Goal: Task Accomplishment & Management: Manage account settings

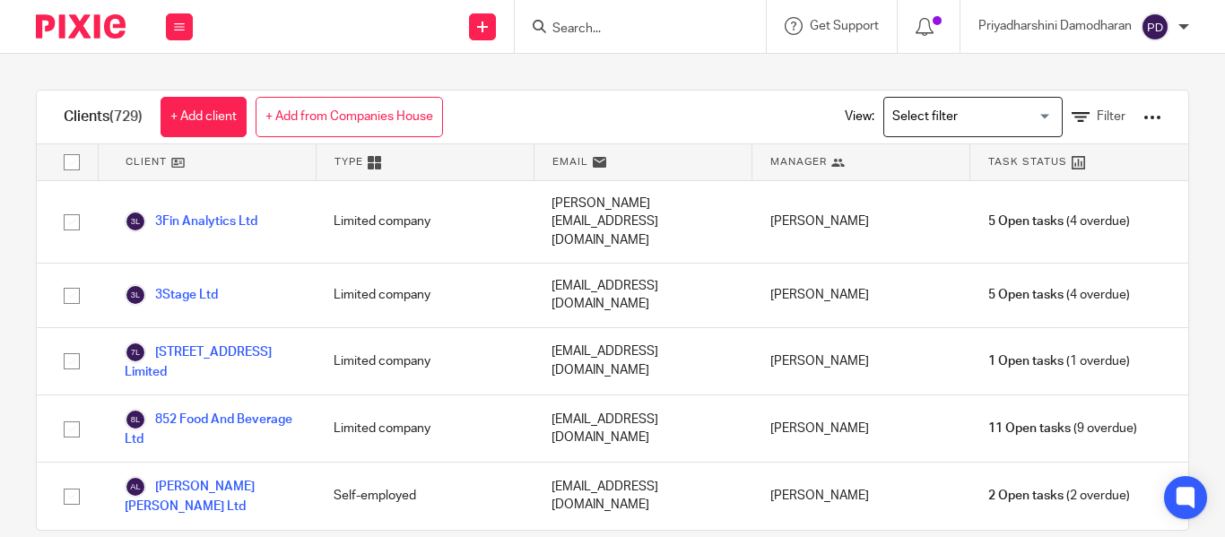
click at [941, 117] on input "Search for option" at bounding box center [969, 116] width 166 height 31
click at [984, 117] on input "Search for option" at bounding box center [969, 116] width 166 height 31
click at [1016, 113] on input "Search for option" at bounding box center [969, 116] width 166 height 31
click at [909, 118] on input "Search for option" at bounding box center [969, 116] width 166 height 31
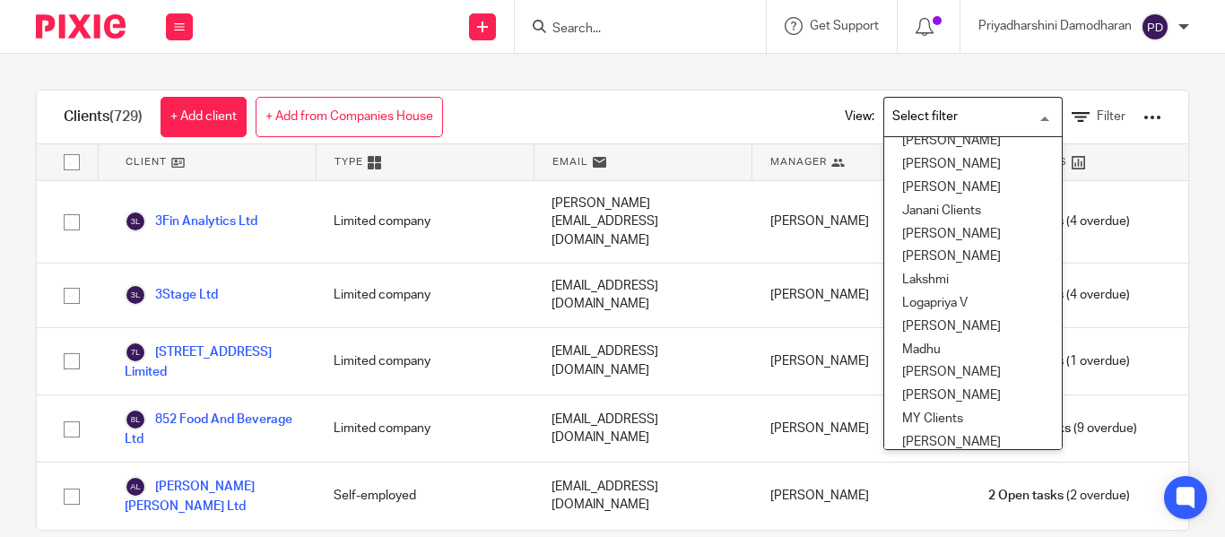
scroll to position [448, 0]
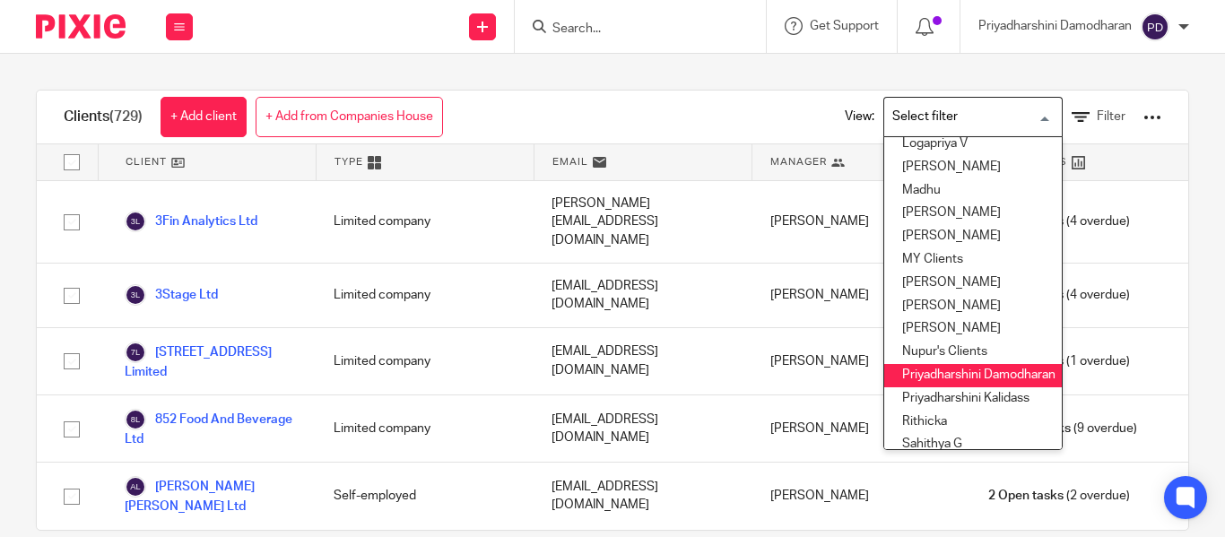
click at [942, 376] on li "Priyadharshini Damodharan" at bounding box center [972, 375] width 177 height 23
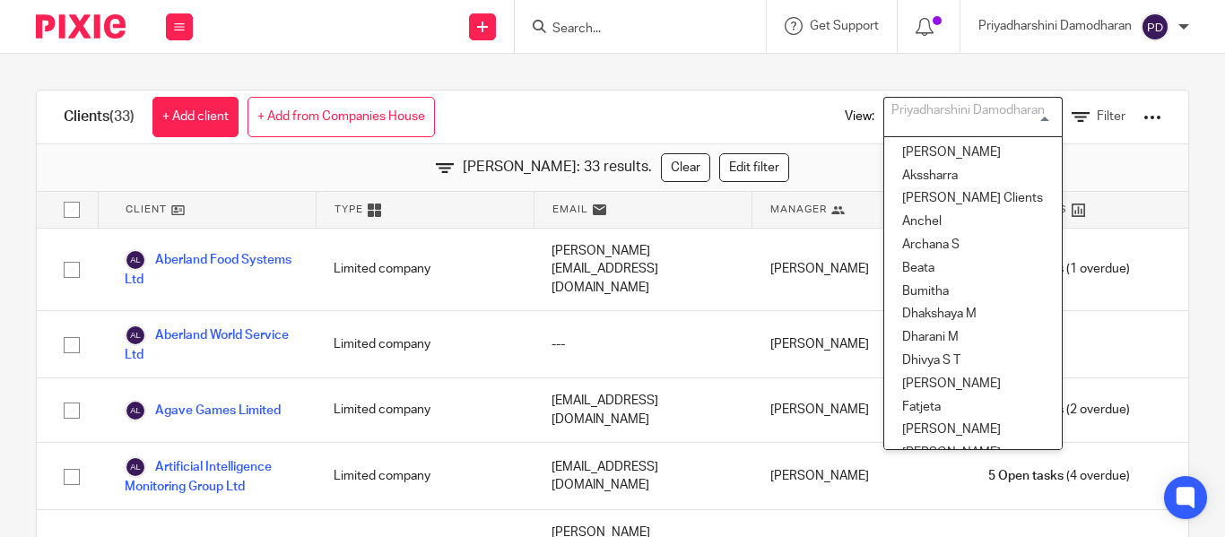
scroll to position [385, 0]
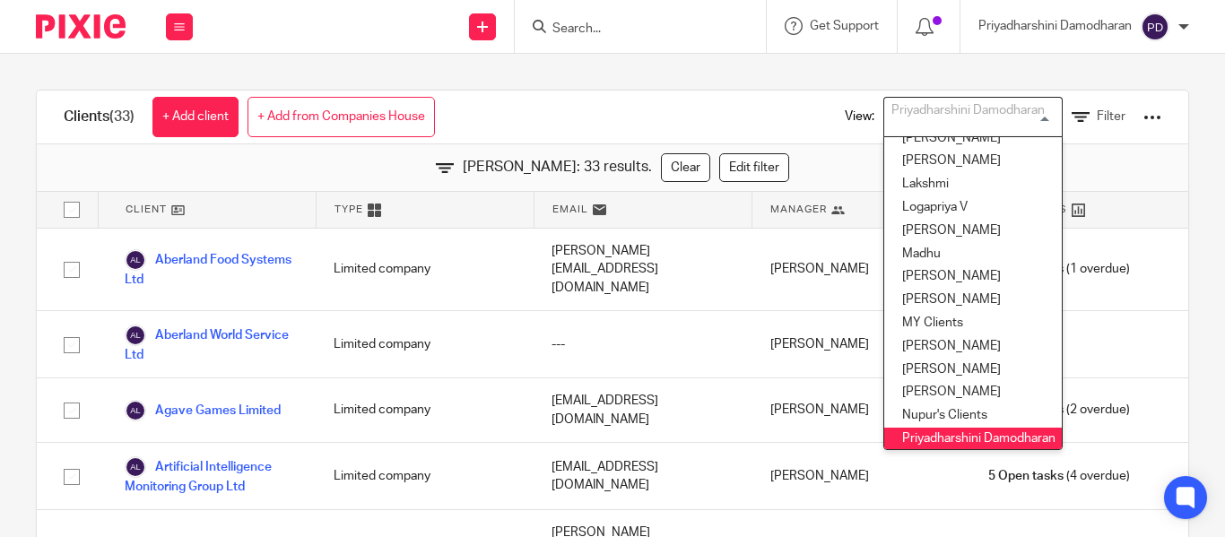
click at [650, 76] on div "Clients (33) + Add client + Add from Companies House View: [PERSON_NAME] Loadin…" at bounding box center [612, 295] width 1225 height 483
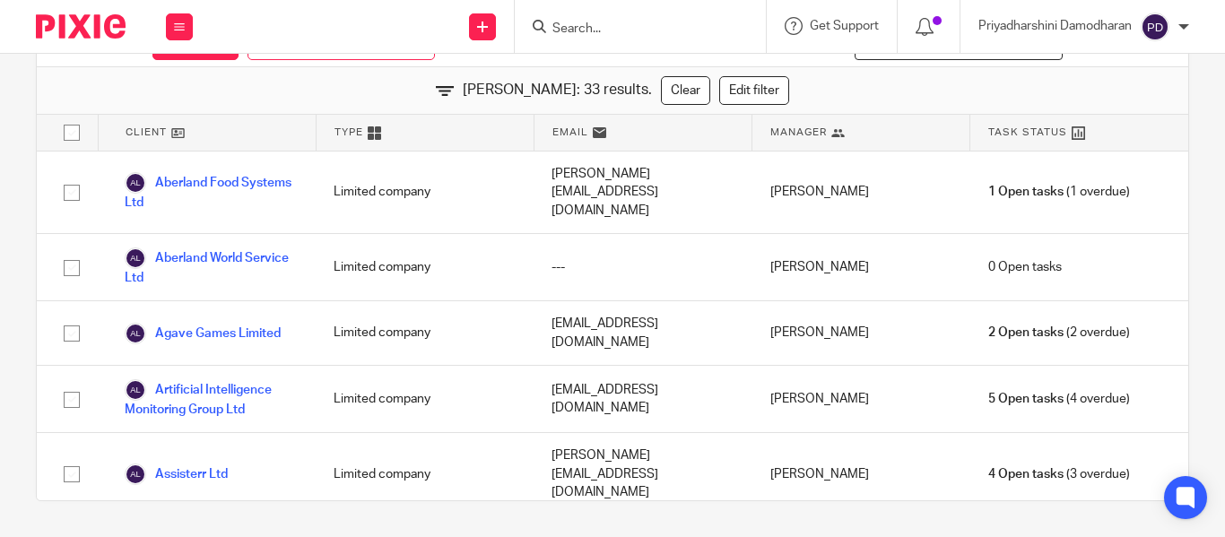
scroll to position [0, 0]
